Goal: Navigation & Orientation: Find specific page/section

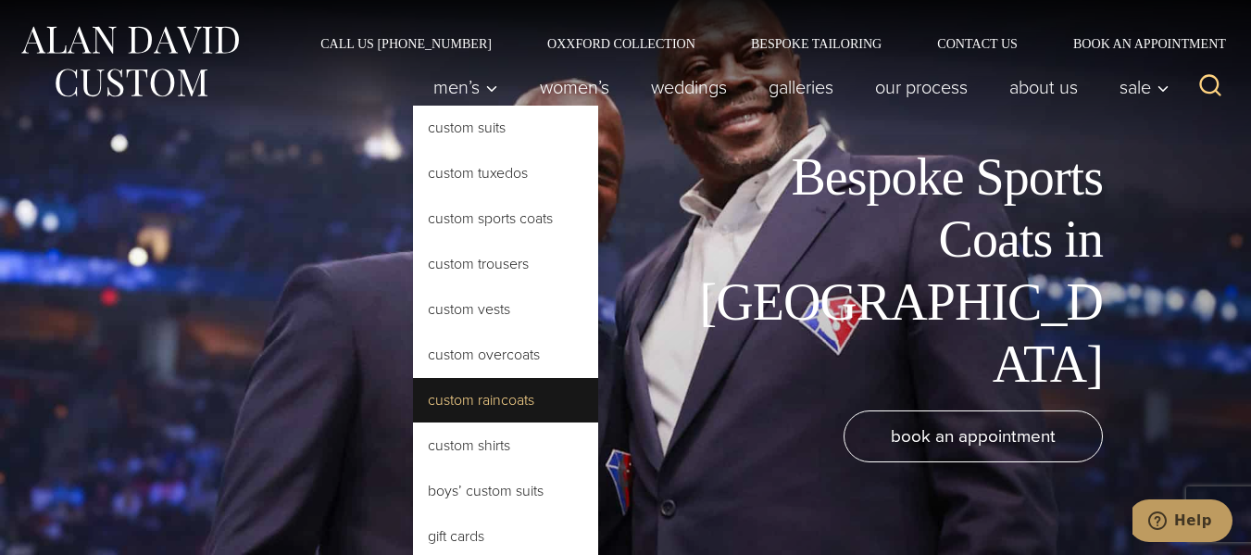
click at [461, 397] on link "Custom Raincoats" at bounding box center [505, 400] width 185 height 44
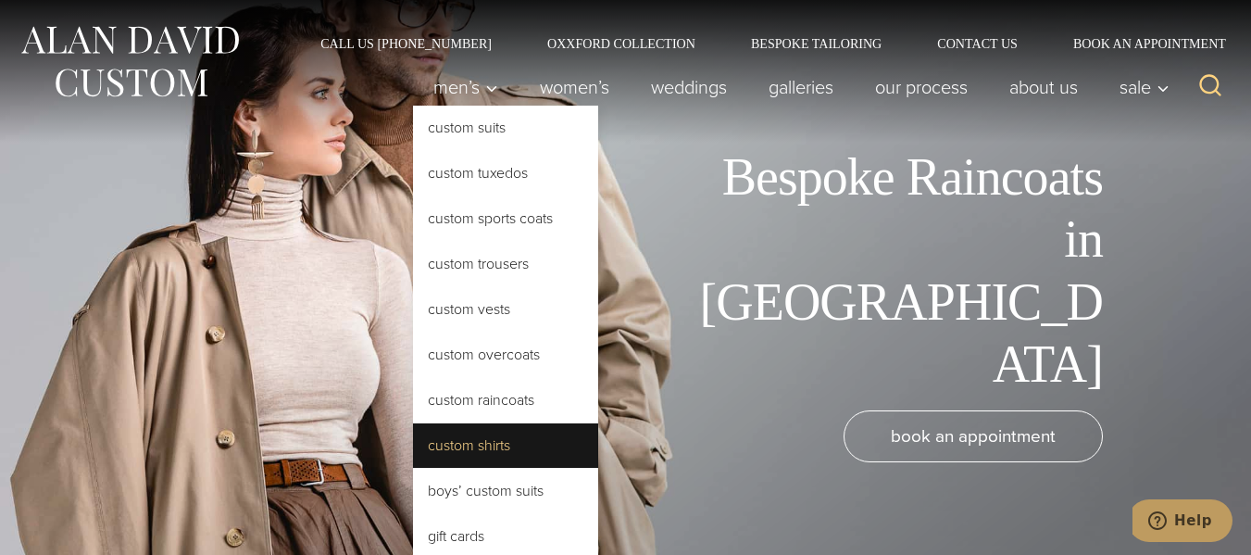
click at [484, 442] on link "Custom Shirts" at bounding box center [505, 445] width 185 height 44
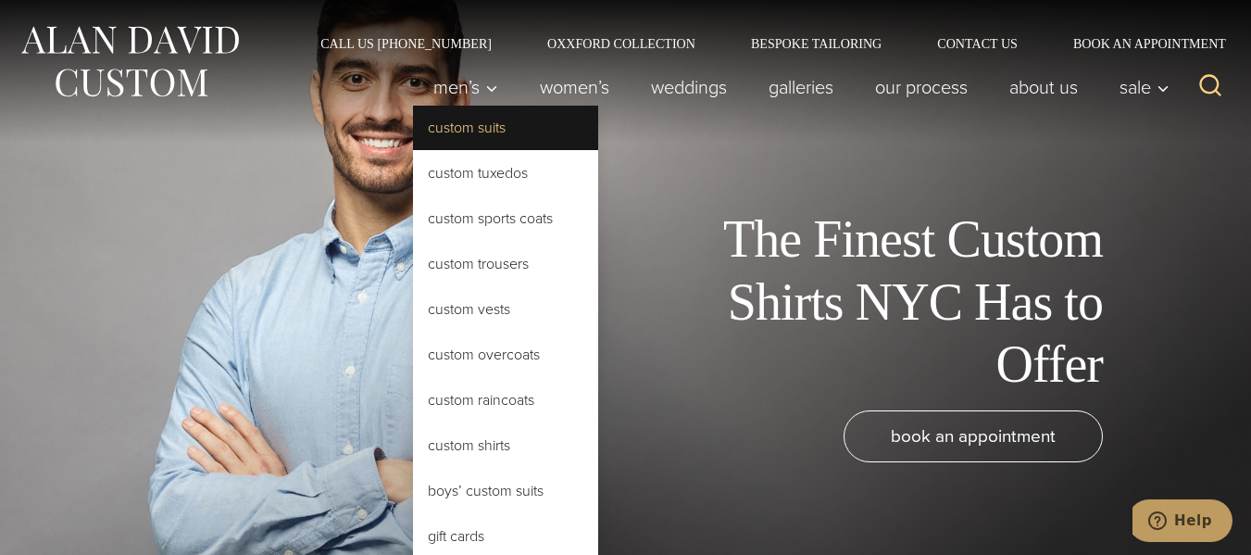
click at [468, 133] on link "Custom Suits" at bounding box center [505, 128] width 185 height 44
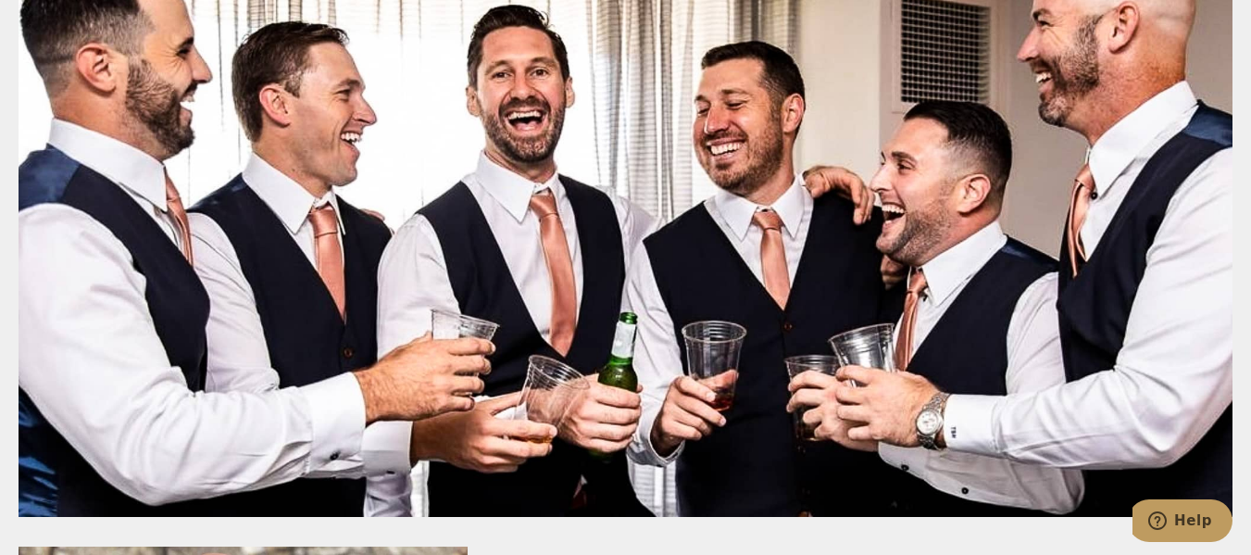
scroll to position [7038, 0]
